Goal: Task Accomplishment & Management: Use online tool/utility

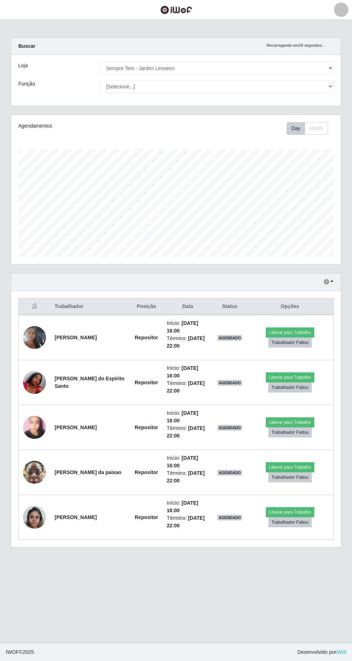
select select "508"
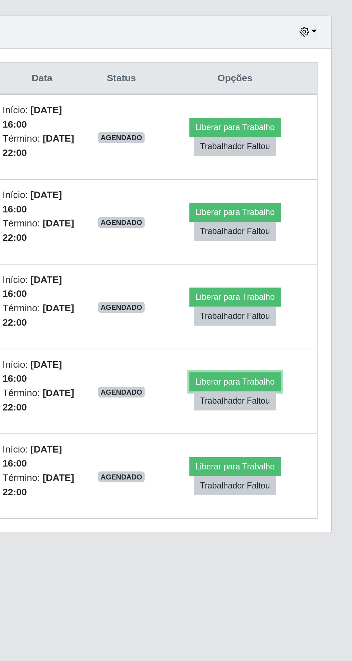
click at [286, 464] on button "Liberar para Trabalho" at bounding box center [290, 467] width 49 height 10
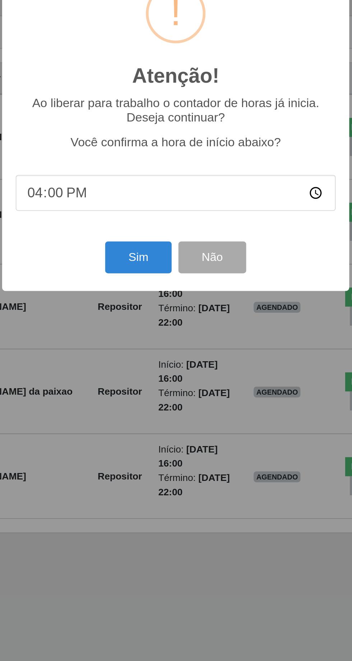
scroll to position [1, 0]
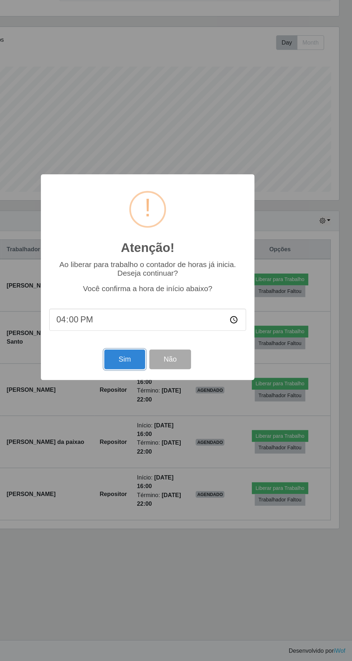
click at [154, 402] on button "Sim" at bounding box center [156, 401] width 35 height 17
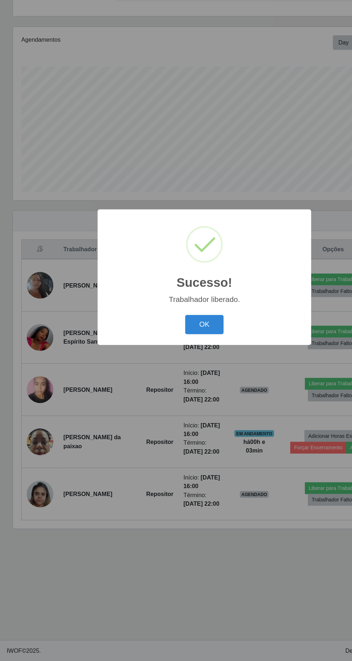
click at [172, 371] on button "OK" at bounding box center [176, 371] width 33 height 17
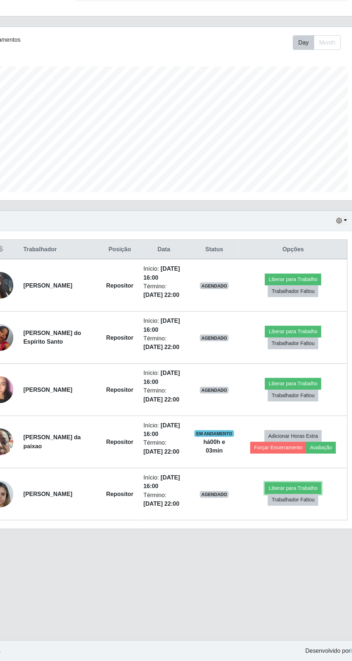
click at [291, 507] on button "Liberar para Trabalho" at bounding box center [287, 512] width 49 height 10
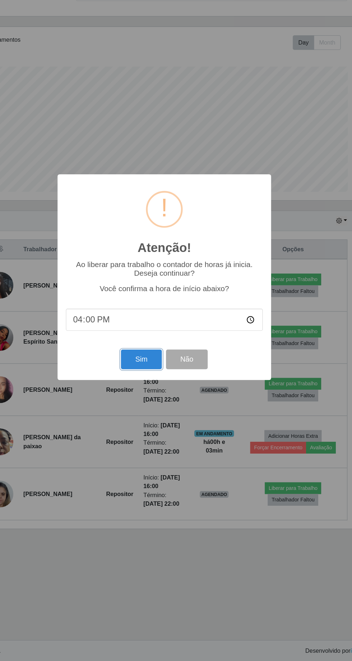
click at [159, 398] on button "Sim" at bounding box center [156, 401] width 35 height 17
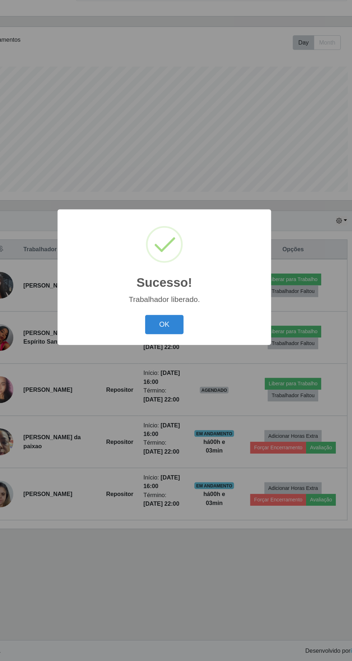
click at [184, 378] on button "OK" at bounding box center [176, 371] width 33 height 17
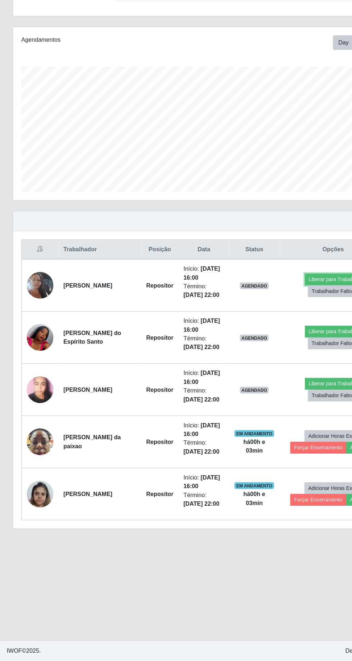
click at [283, 330] on button "Liberar para Trabalho" at bounding box center [287, 333] width 49 height 10
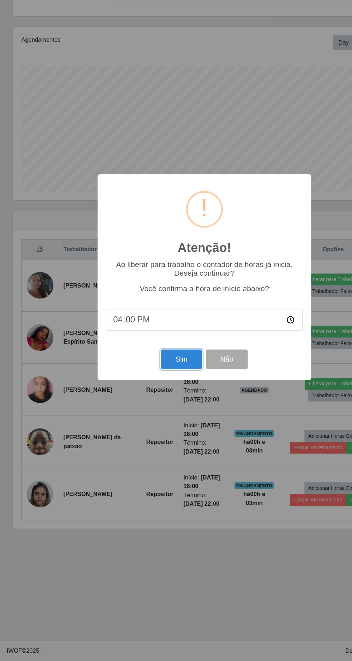
click at [156, 401] on button "Sim" at bounding box center [156, 401] width 35 height 17
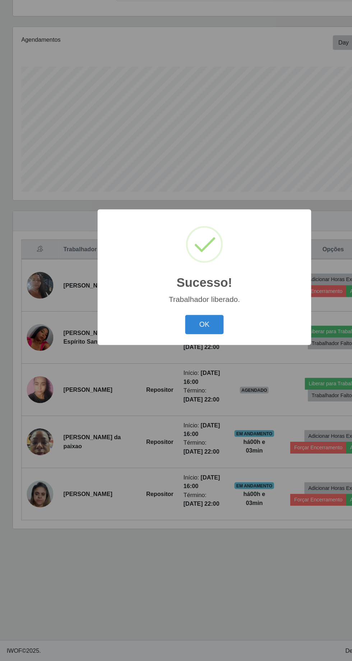
click at [188, 377] on button "OK" at bounding box center [176, 371] width 33 height 17
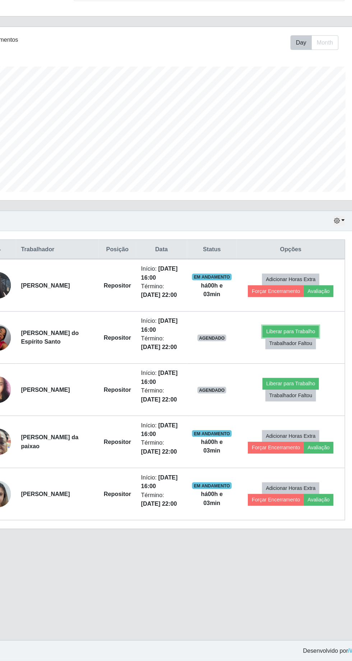
click at [291, 374] on button "Liberar para Trabalho" at bounding box center [287, 378] width 49 height 10
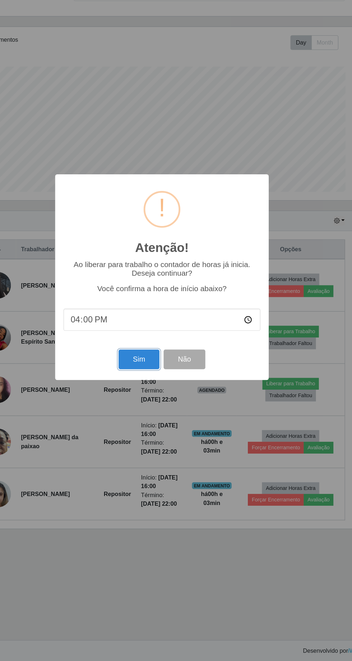
click at [152, 396] on button "Sim" at bounding box center [156, 401] width 35 height 17
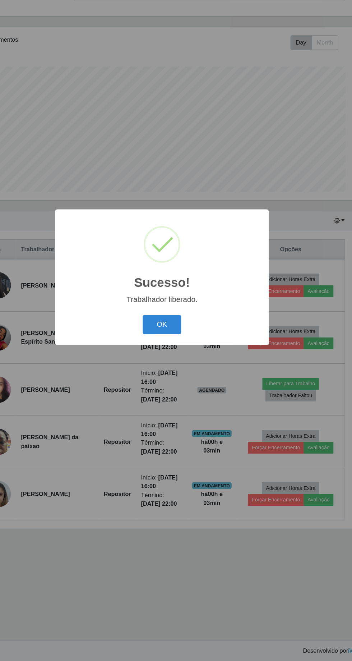
click at [188, 366] on button "OK" at bounding box center [176, 371] width 33 height 17
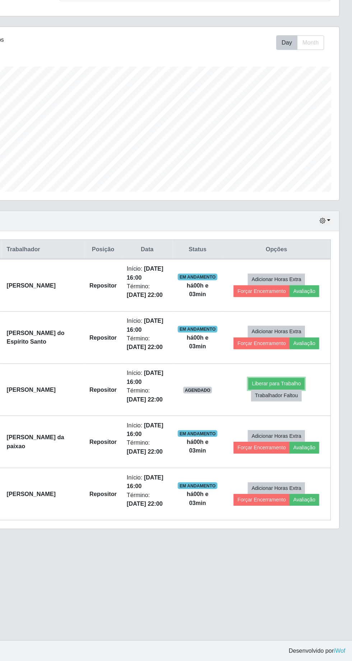
click at [291, 419] on button "Liberar para Trabalho" at bounding box center [287, 423] width 49 height 10
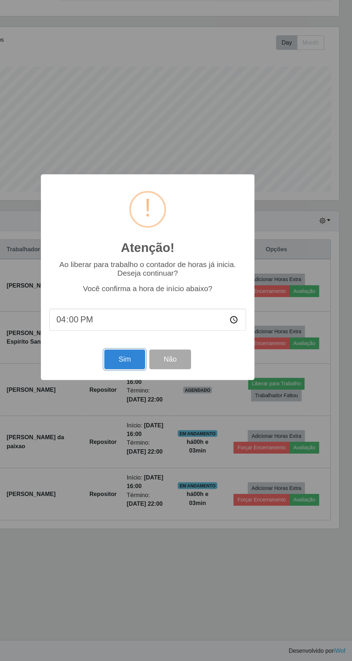
click at [144, 400] on button "Sim" at bounding box center [156, 401] width 35 height 17
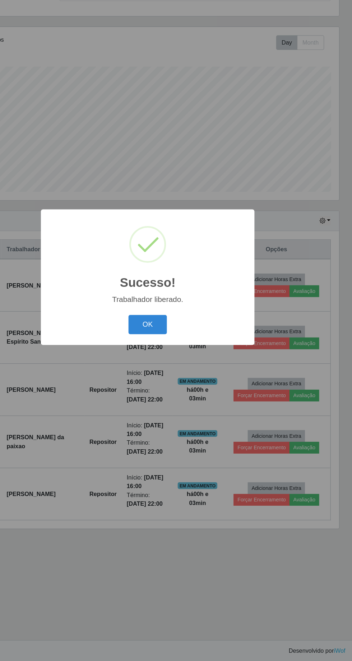
click at [165, 368] on button "OK" at bounding box center [176, 371] width 33 height 17
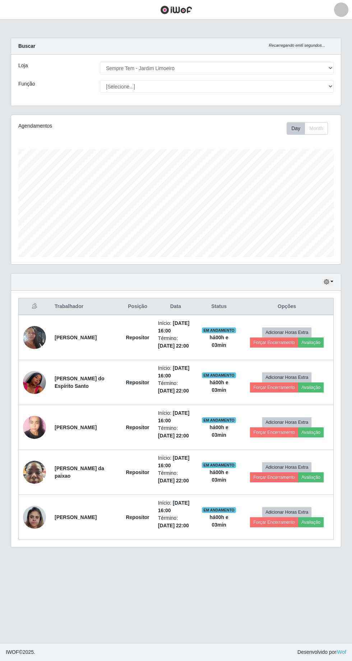
scroll to position [0, 0]
